Goal: Communication & Community: Answer question/provide support

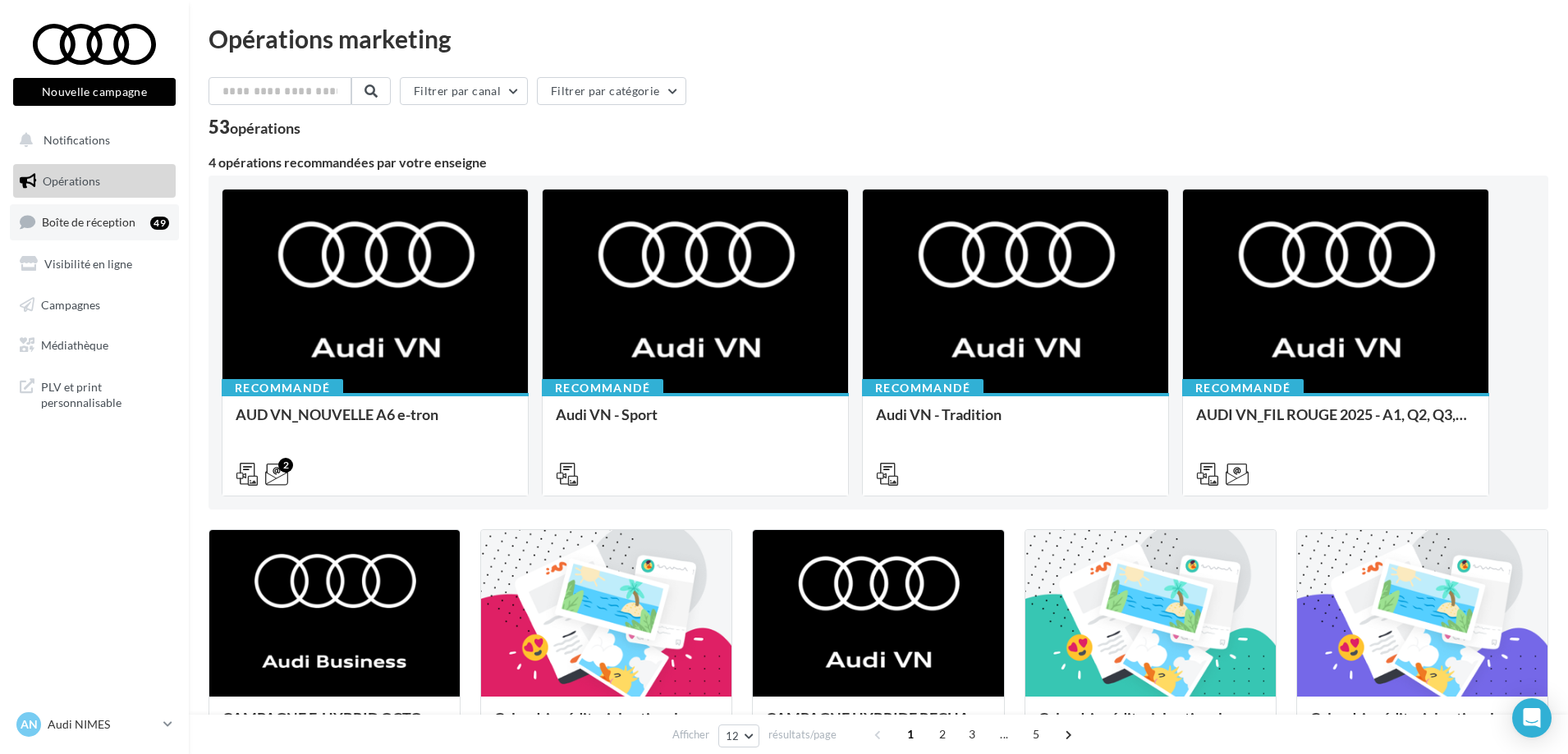
click at [113, 223] on span "Boîte de réception" at bounding box center [88, 222] width 94 height 14
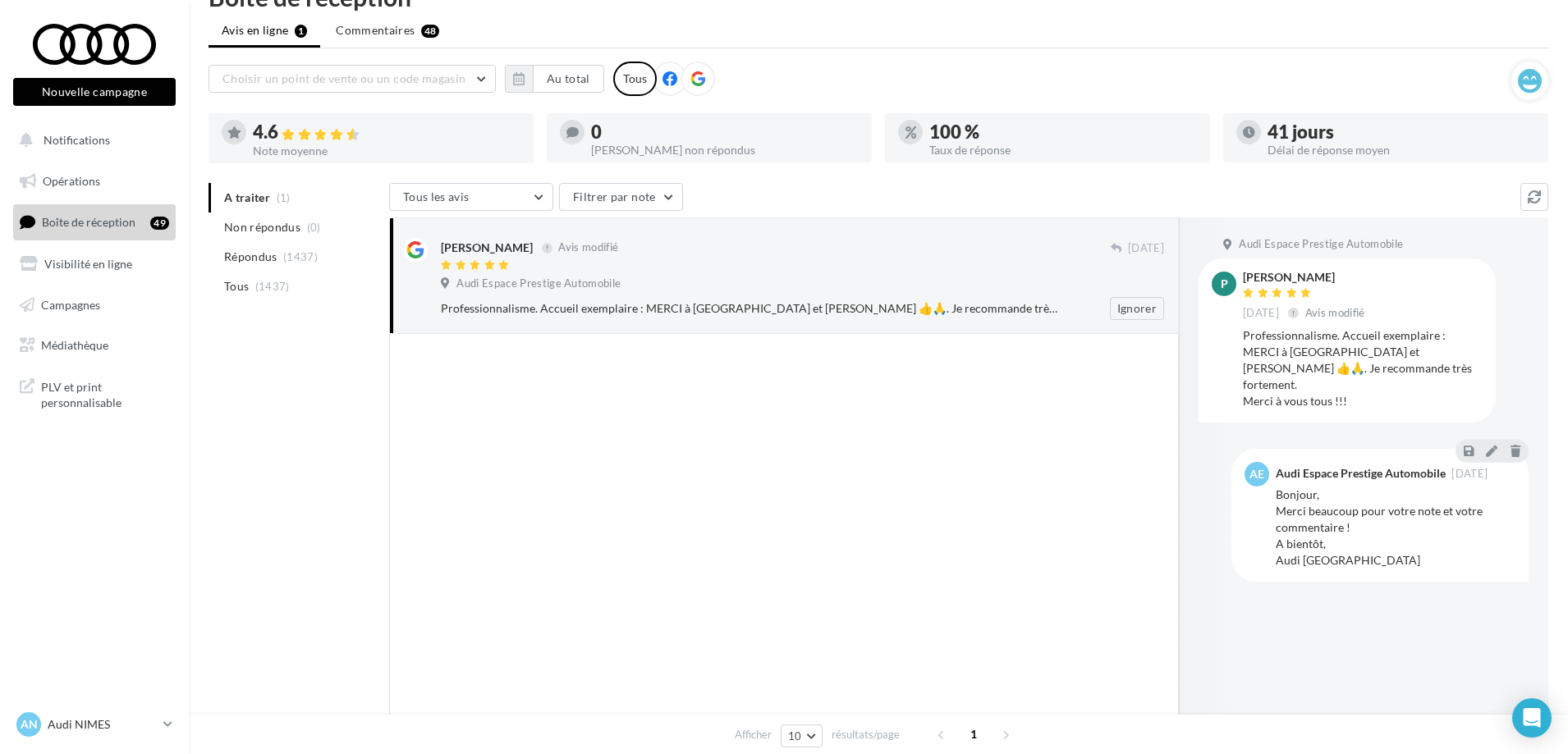
scroll to position [82, 0]
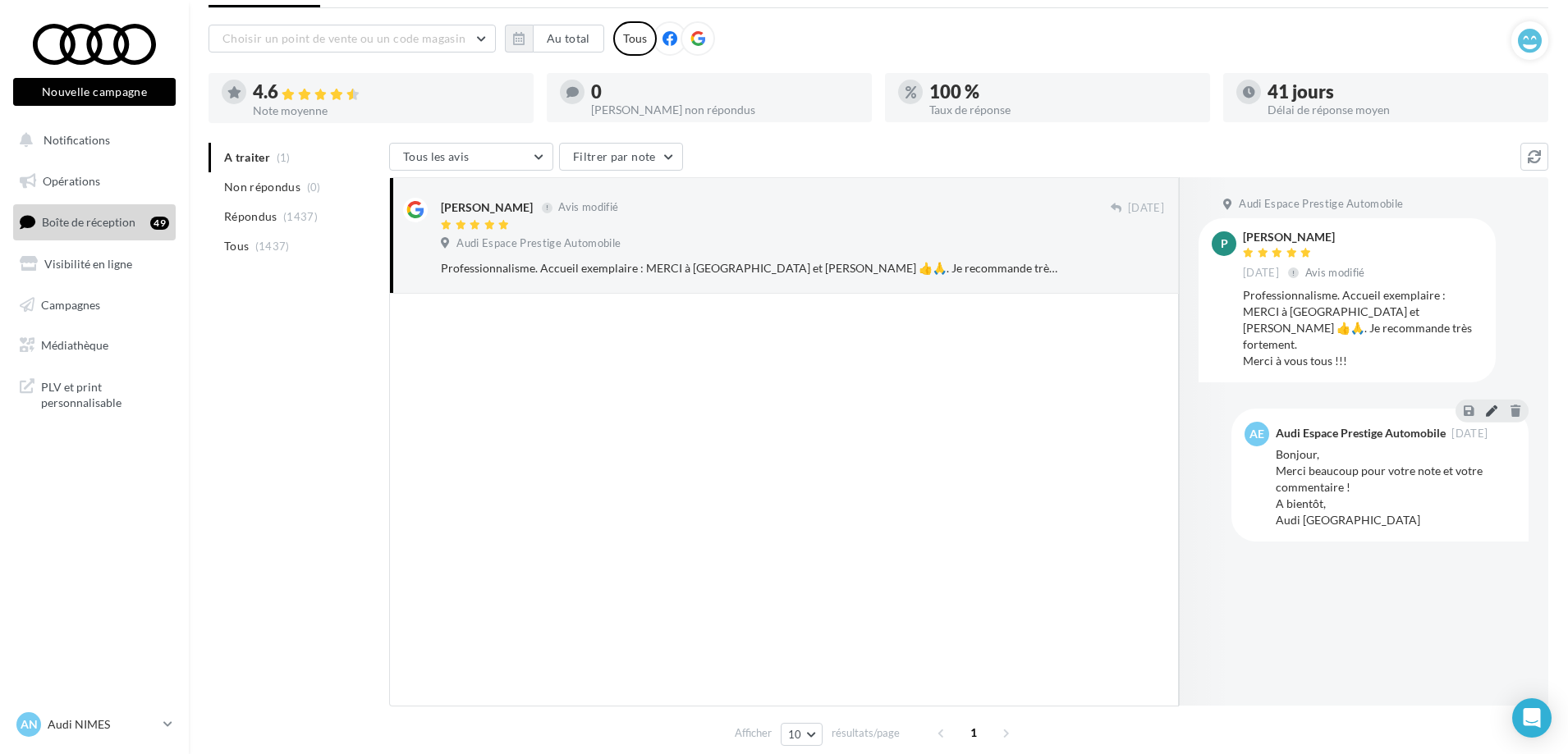
click at [1495, 404] on button at bounding box center [1492, 411] width 18 height 20
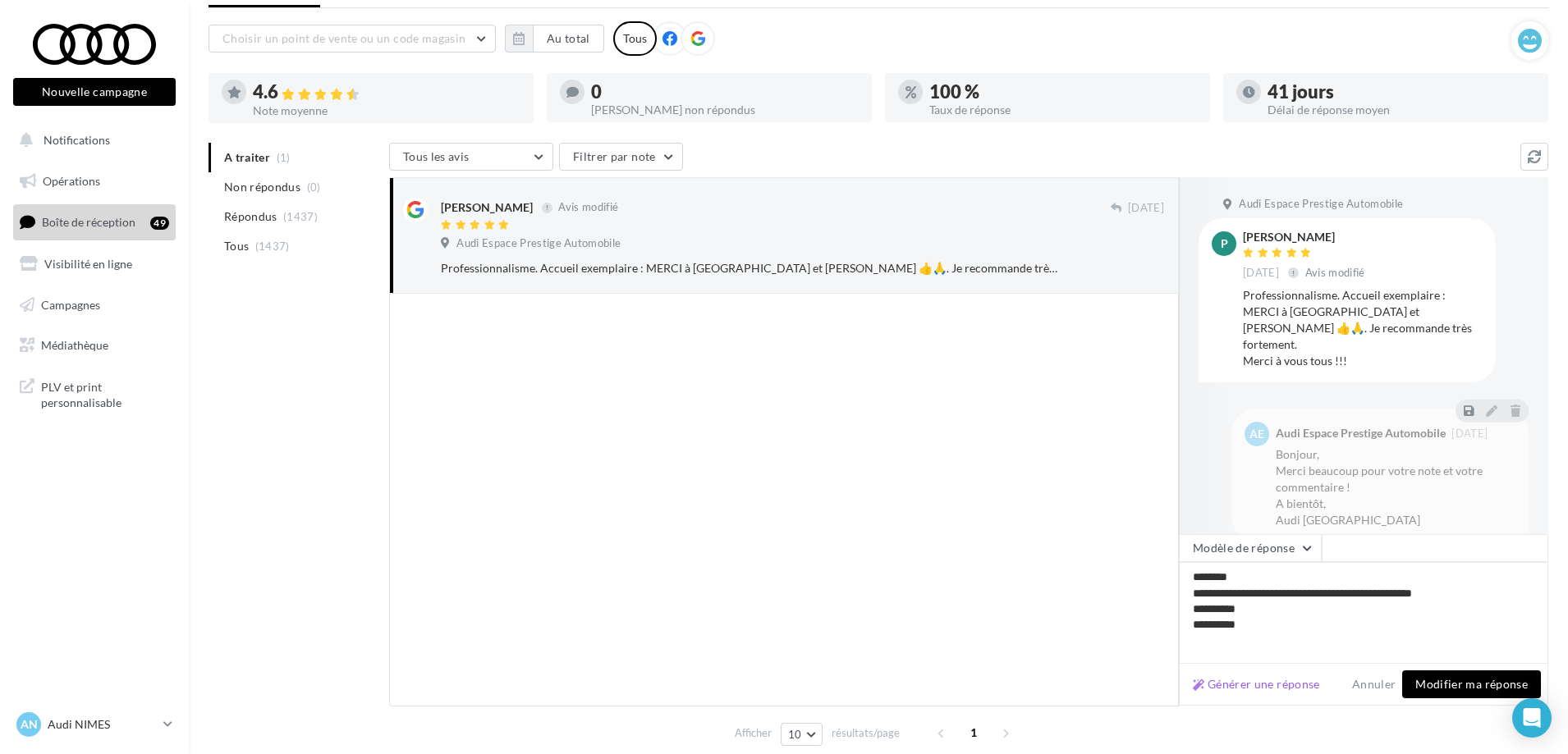
type textarea "**********"
click at [1496, 687] on button "Modifier ma réponse" at bounding box center [1472, 685] width 139 height 28
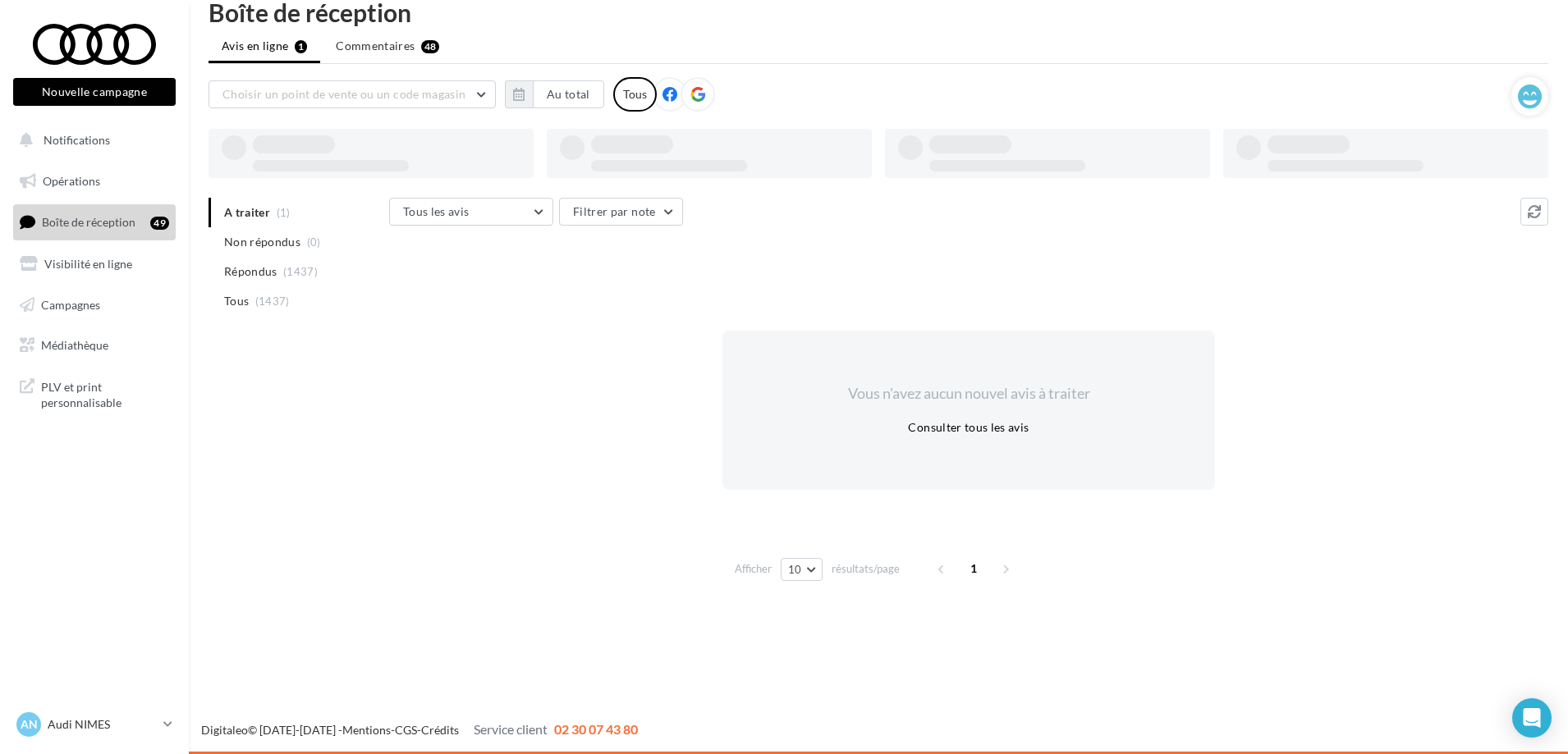
scroll to position [27, 0]
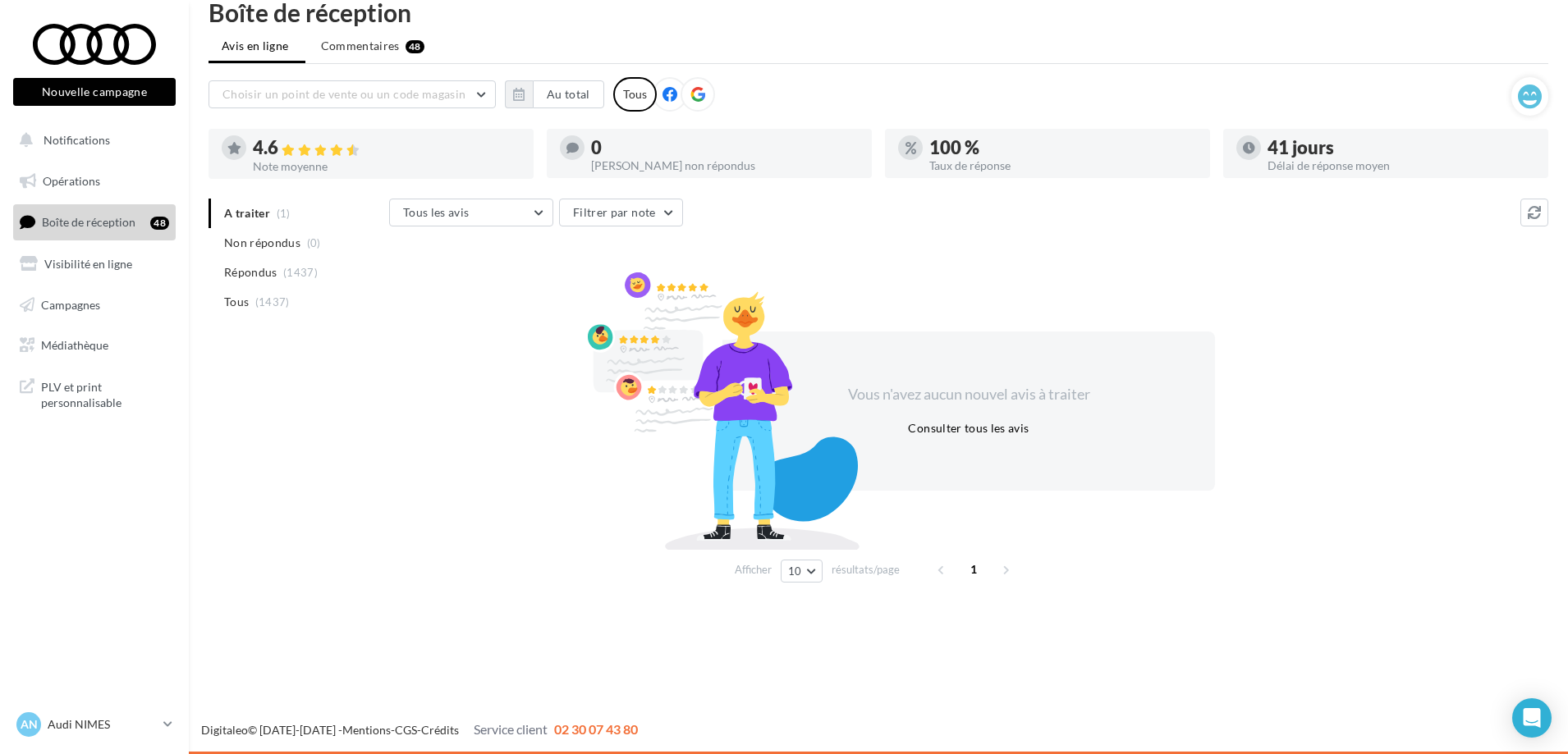
drag, startPoint x: 1565, startPoint y: 0, endPoint x: 802, endPoint y: 662, distance: 1010.2
click at [799, 674] on div "Nouvelle campagne Nouvelle campagne Notifications Opérations Boîte de réception…" at bounding box center [784, 377] width 1568 height 754
click at [72, 732] on p "Audi NIMES" at bounding box center [102, 724] width 109 height 17
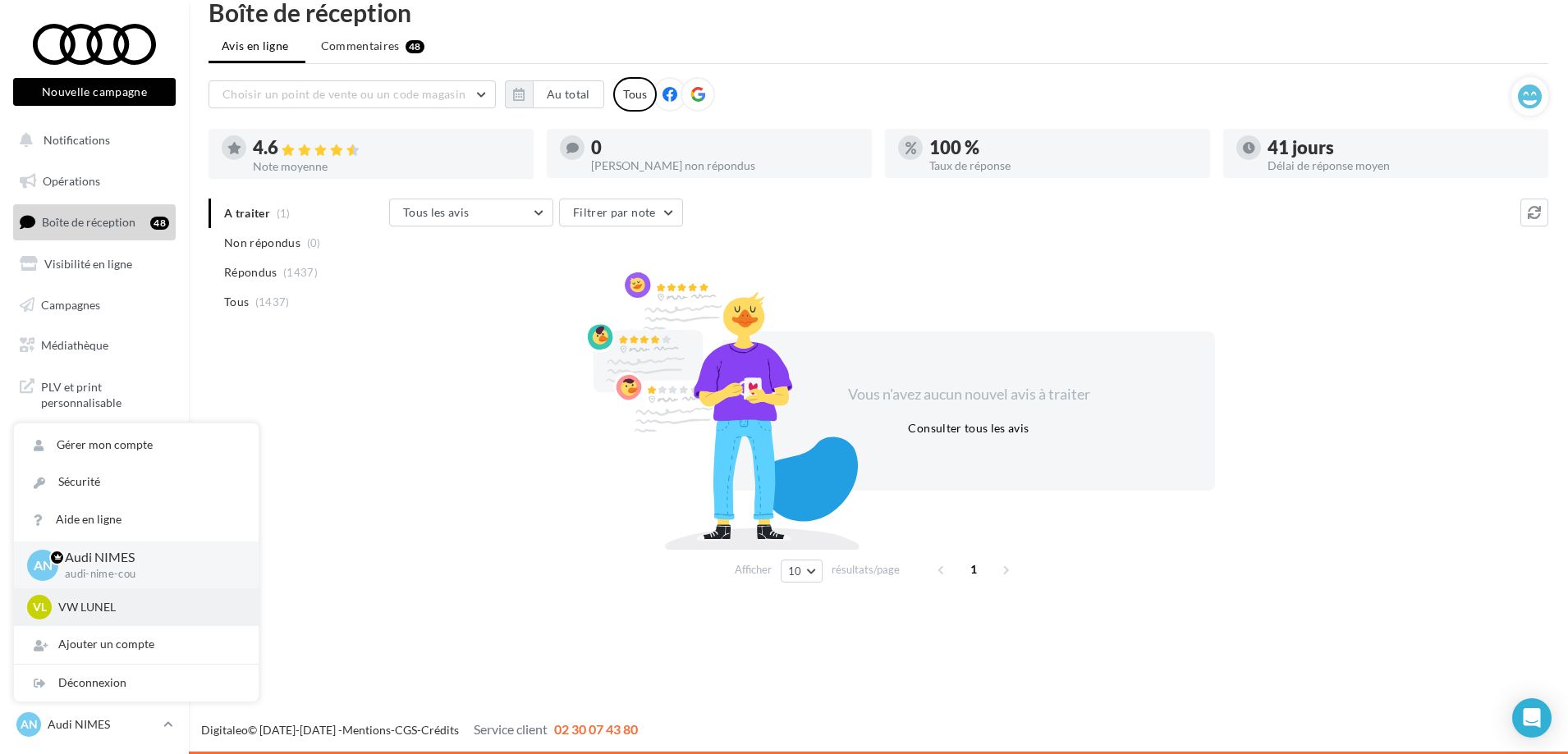
click at [151, 613] on p "VW LUNEL" at bounding box center [148, 608] width 180 height 17
